Goal: Task Accomplishment & Management: Use online tool/utility

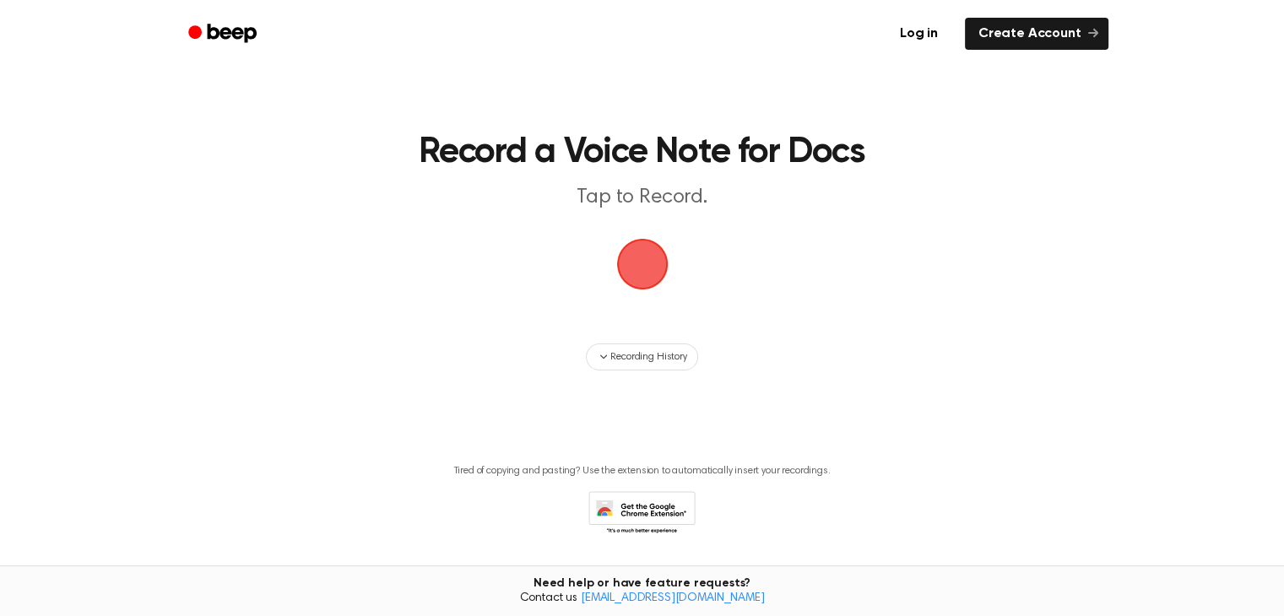
click at [652, 247] on span "button" at bounding box center [641, 263] width 65 height 65
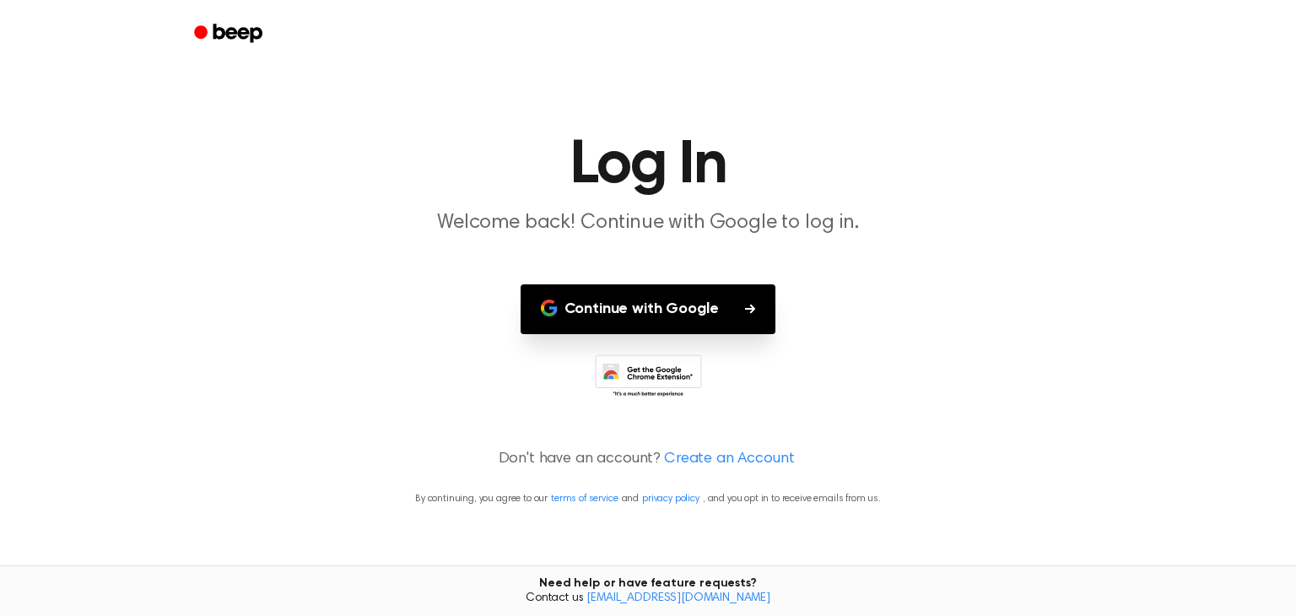
click at [677, 315] on button "Continue with Google" at bounding box center [649, 309] width 256 height 50
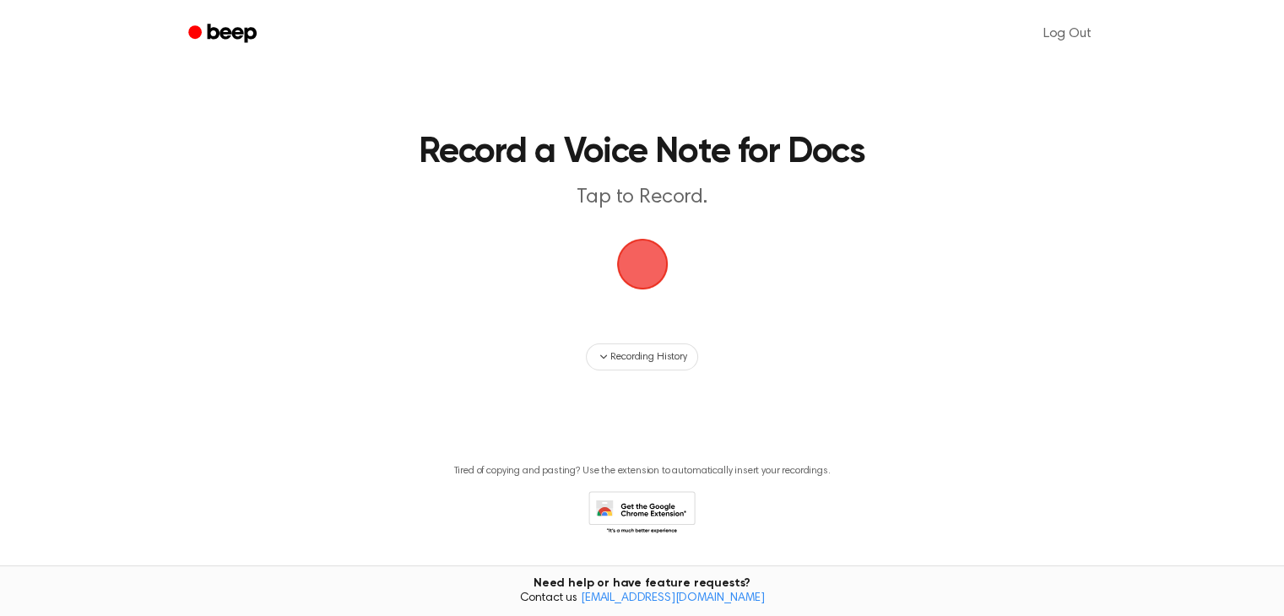
click at [641, 273] on span "button" at bounding box center [642, 264] width 61 height 61
click at [640, 282] on span "button" at bounding box center [641, 264] width 51 height 51
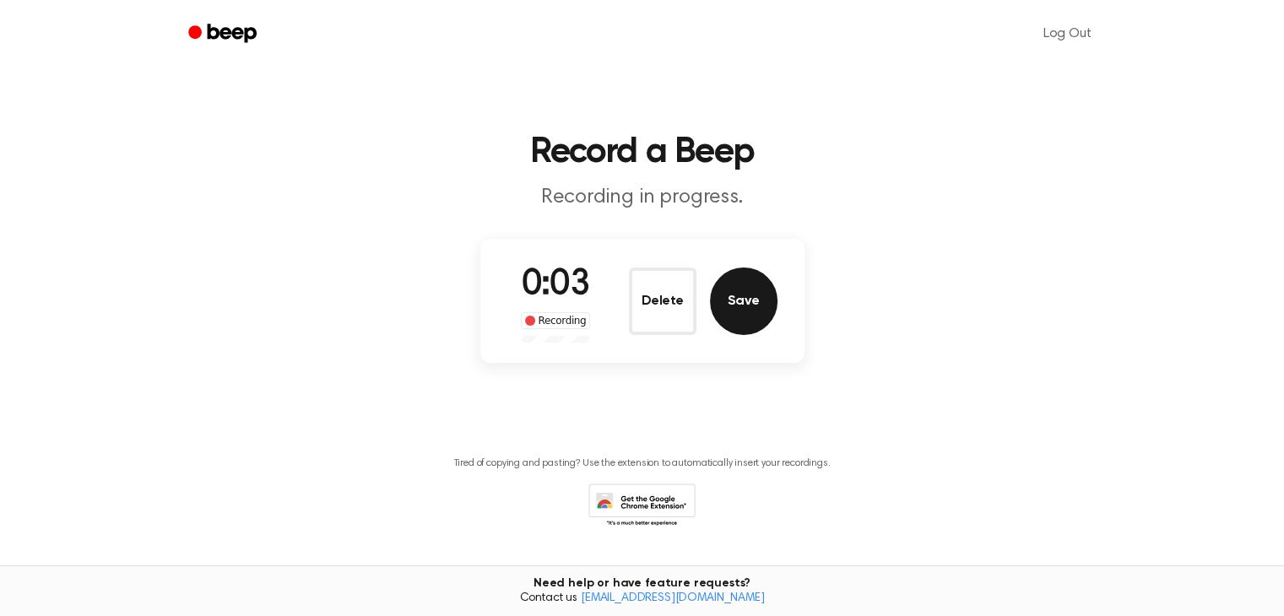
click at [761, 287] on button "Save" at bounding box center [744, 302] width 68 height 68
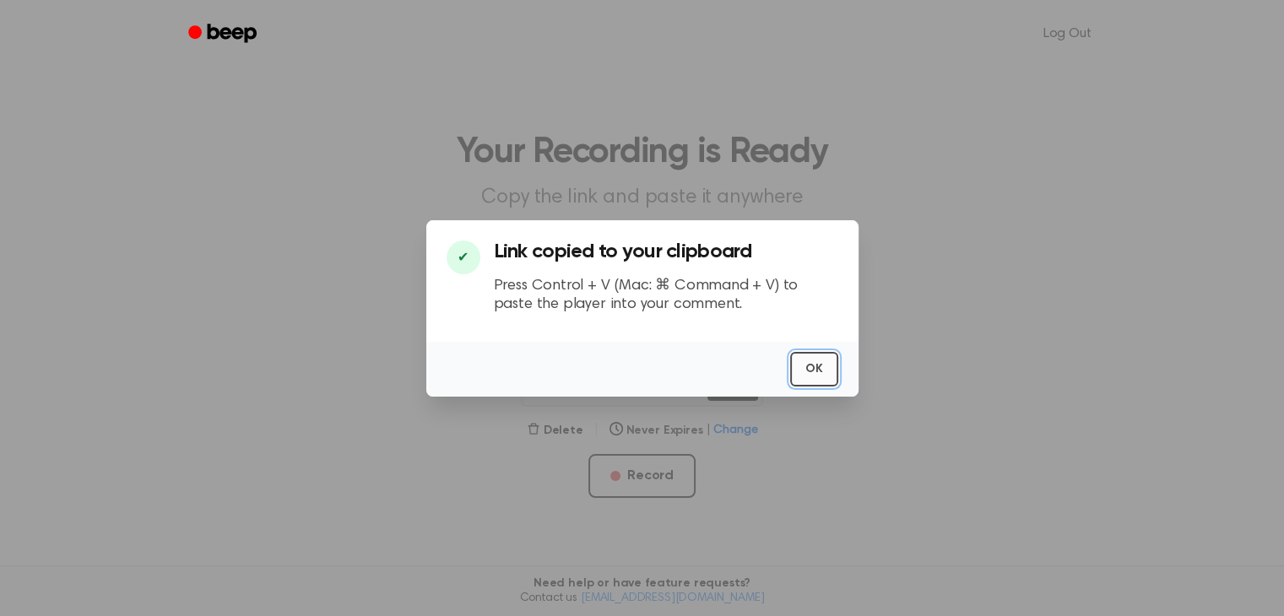
click at [808, 352] on button "OK" at bounding box center [814, 369] width 48 height 35
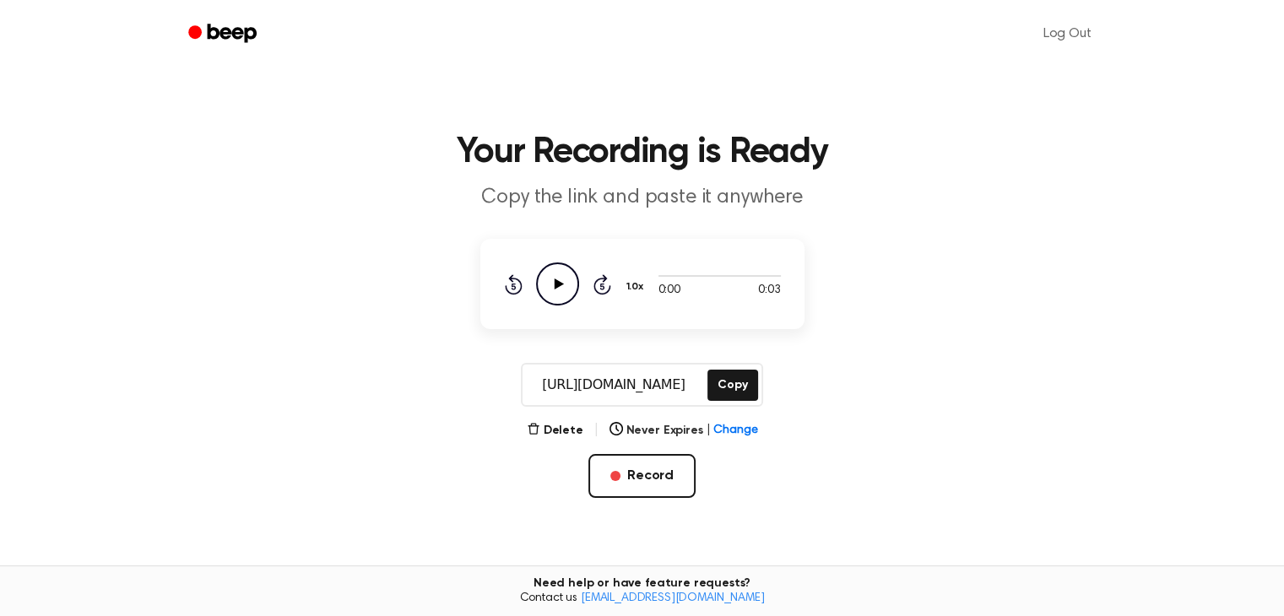
click at [530, 280] on div "Rewind 5 seconds Play Audio Skip 5 seconds" at bounding box center [557, 284] width 107 height 43
click at [544, 279] on icon "Play Audio" at bounding box center [557, 284] width 43 height 43
click at [642, 479] on button "Record" at bounding box center [641, 476] width 107 height 44
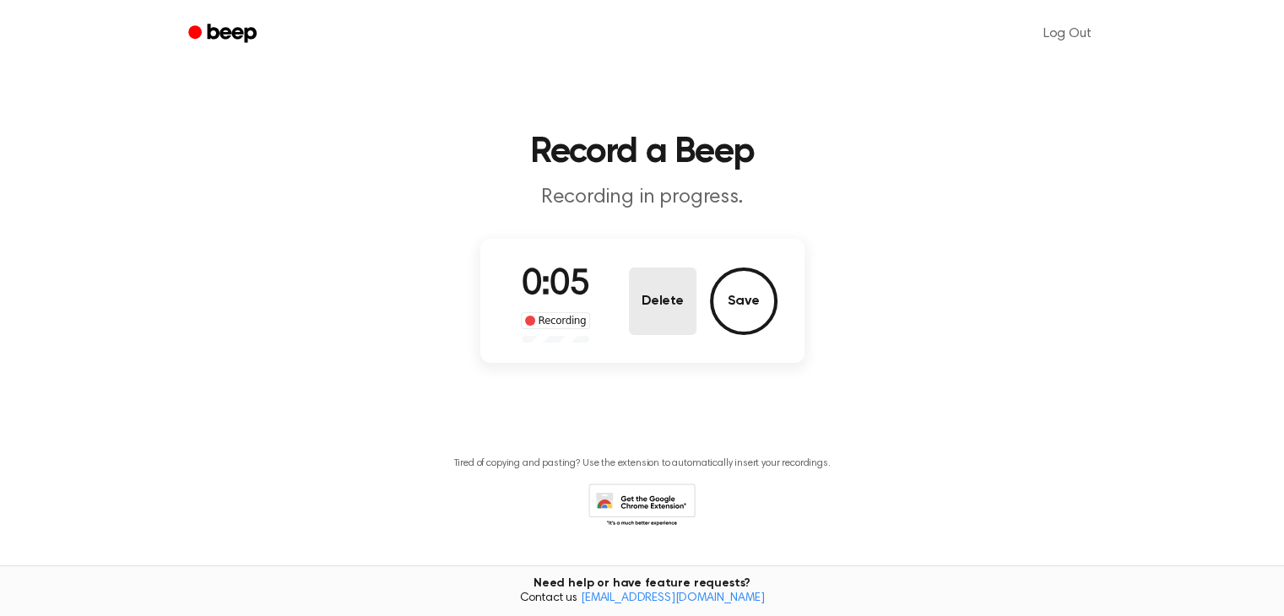
click at [671, 312] on button "Delete" at bounding box center [663, 302] width 68 height 68
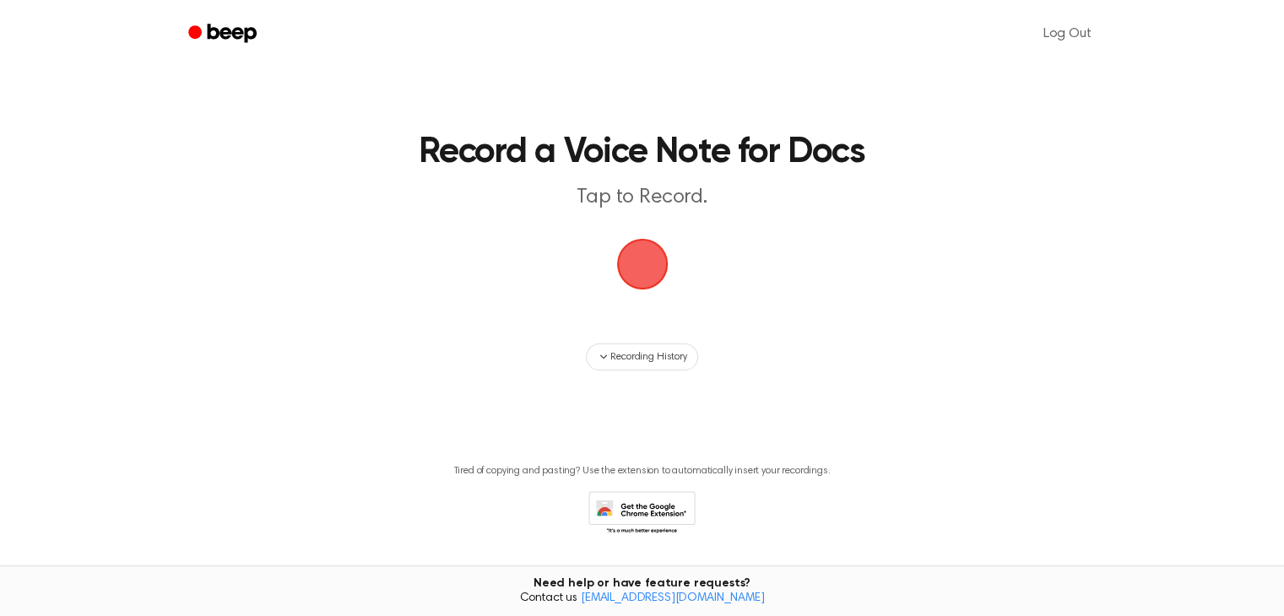
click at [636, 284] on span "button" at bounding box center [641, 263] width 57 height 57
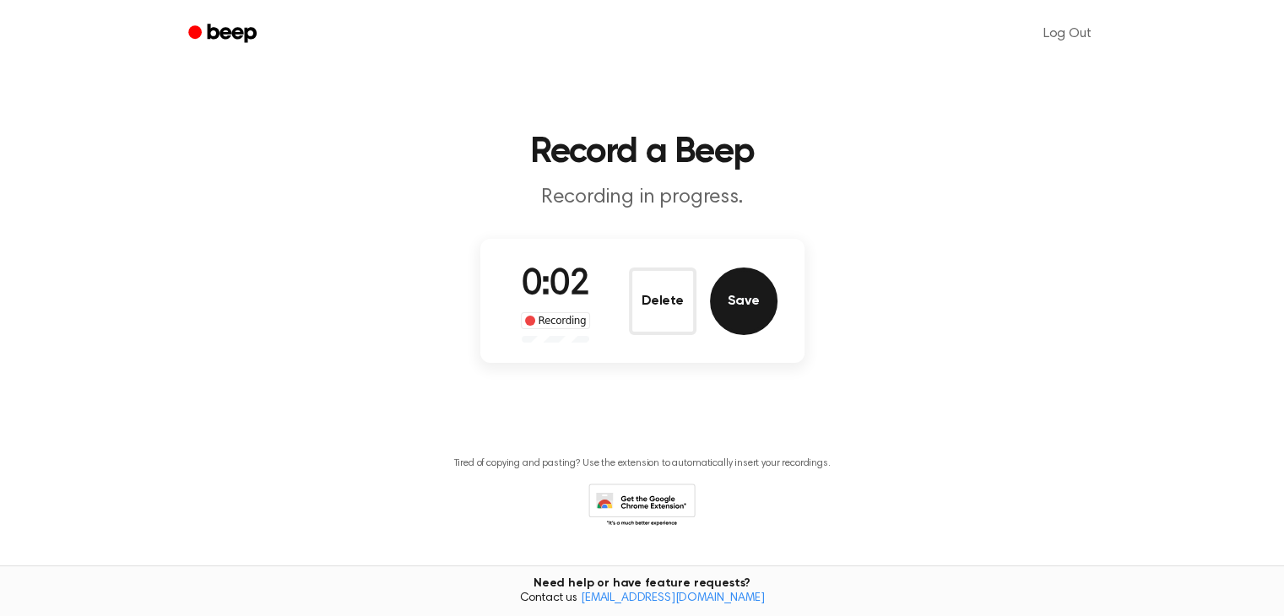
click at [729, 309] on button "Save" at bounding box center [744, 302] width 68 height 68
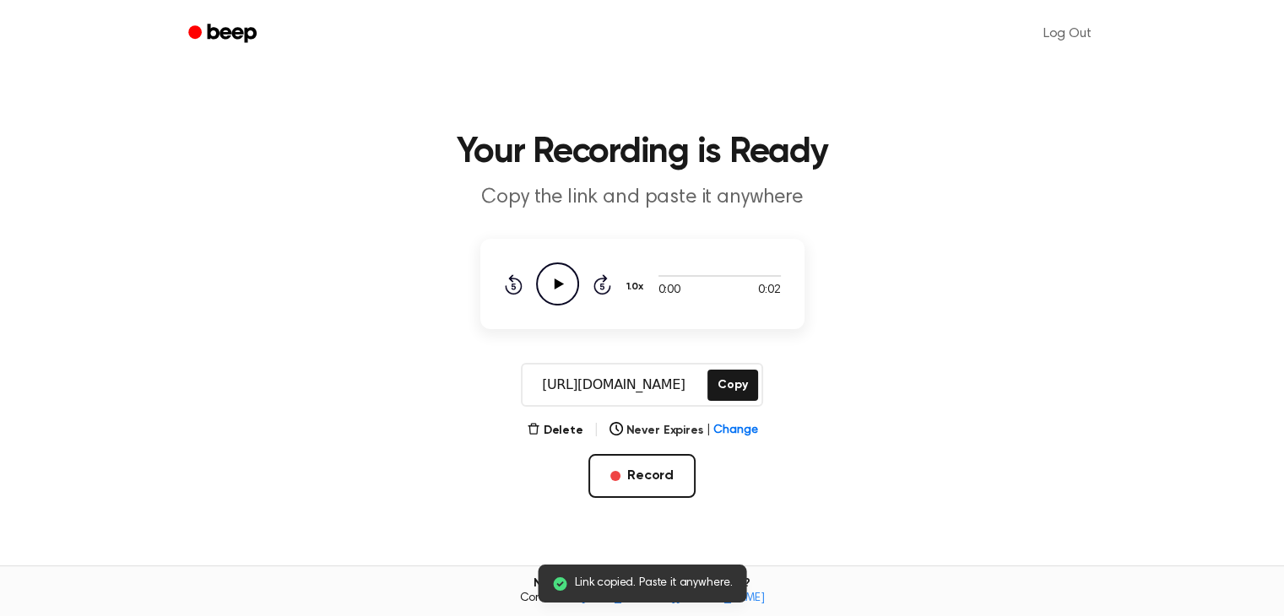
click at [562, 286] on icon "Play Audio" at bounding box center [557, 284] width 43 height 43
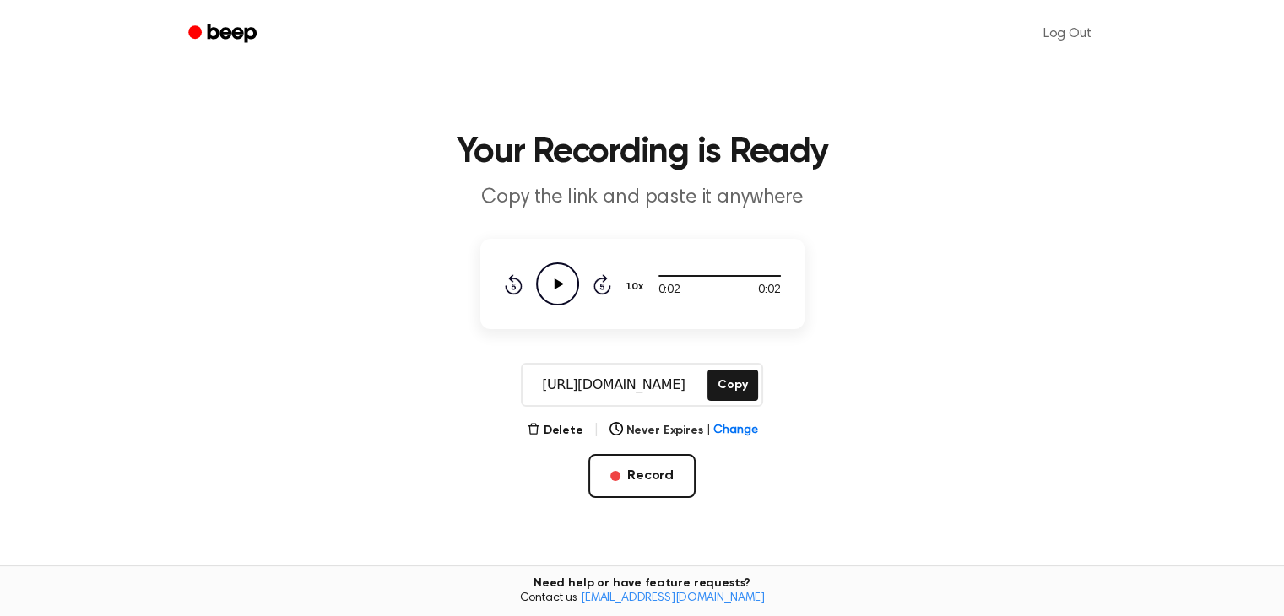
click at [560, 286] on icon "Play Audio" at bounding box center [557, 284] width 43 height 43
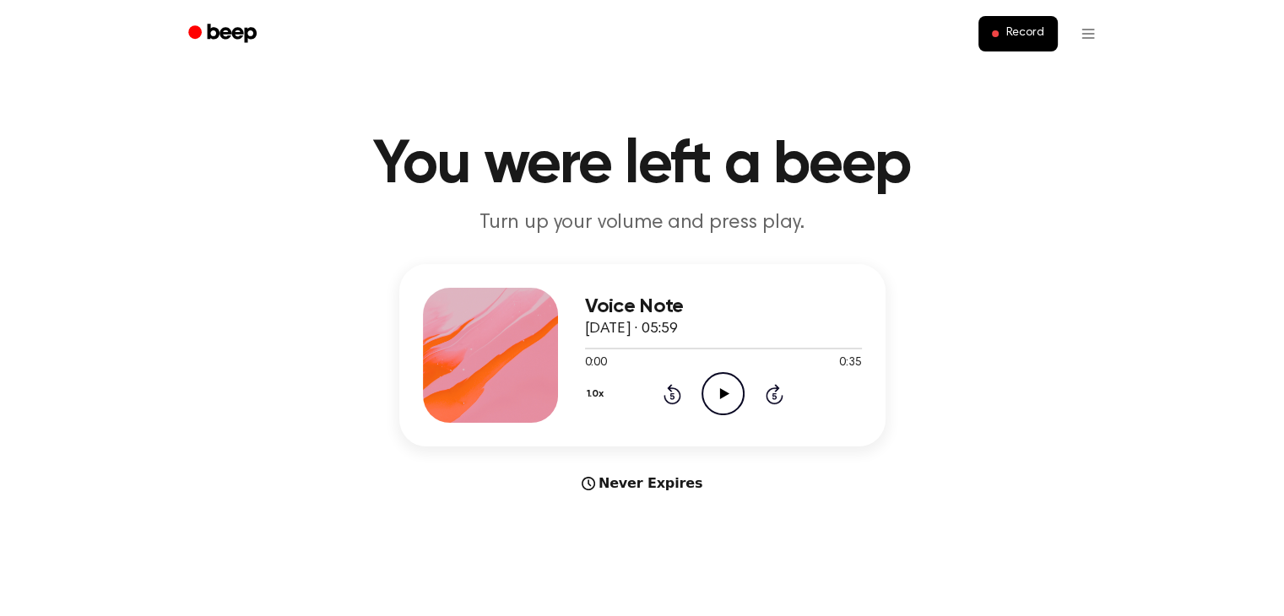
click at [729, 401] on icon "Play Audio" at bounding box center [722, 393] width 43 height 43
